Goal: Navigation & Orientation: Find specific page/section

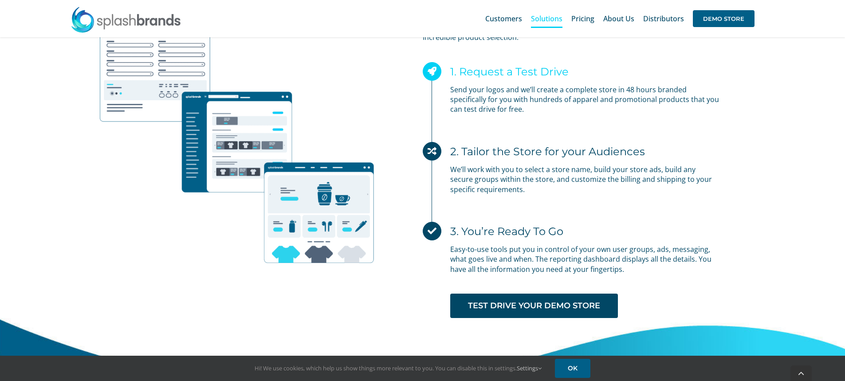
scroll to position [2752, 0]
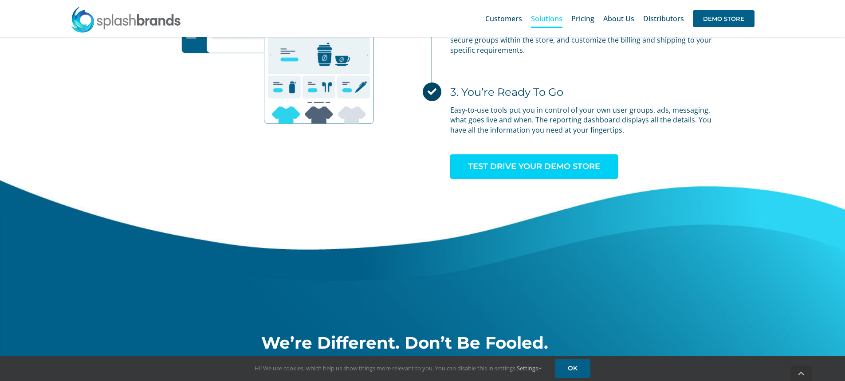
click at [538, 162] on span "TEST DRIVE YOUR DEMO STORE" at bounding box center [534, 166] width 132 height 9
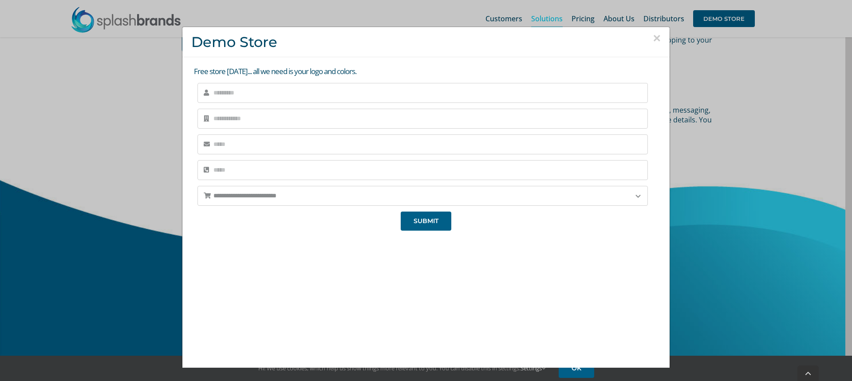
click at [641, 38] on h3 "Demo Store" at bounding box center [426, 42] width 470 height 16
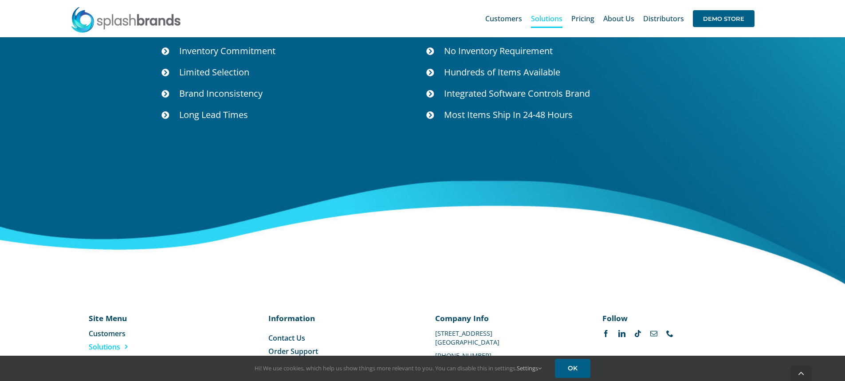
scroll to position [3267, 0]
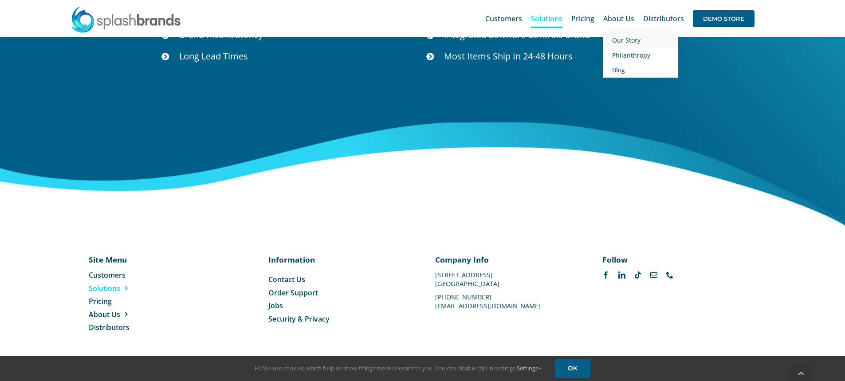
click at [620, 45] on link "Our Story" at bounding box center [641, 40] width 75 height 15
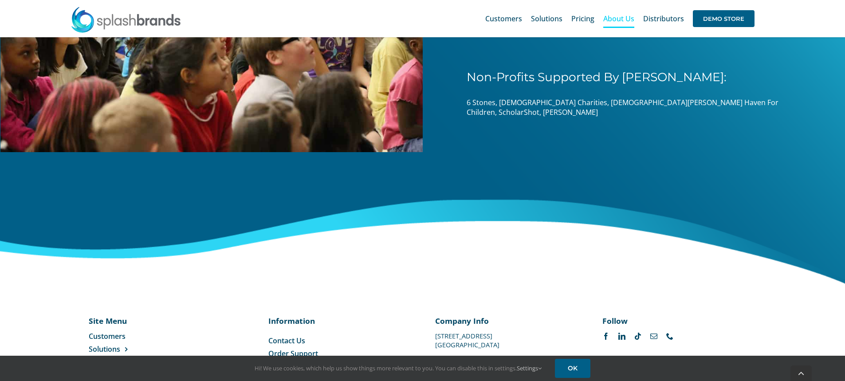
scroll to position [1413, 0]
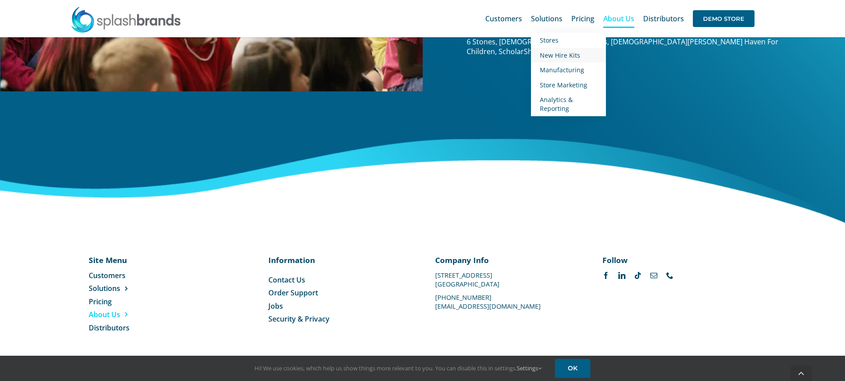
click at [565, 53] on span "New Hire Kits" at bounding box center [560, 55] width 40 height 8
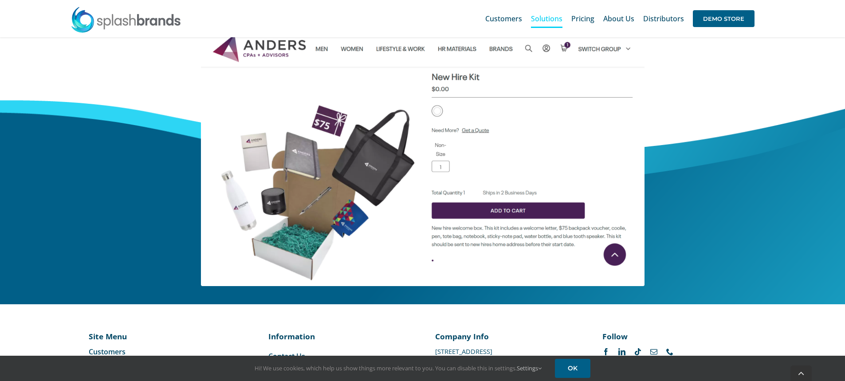
scroll to position [431, 0]
